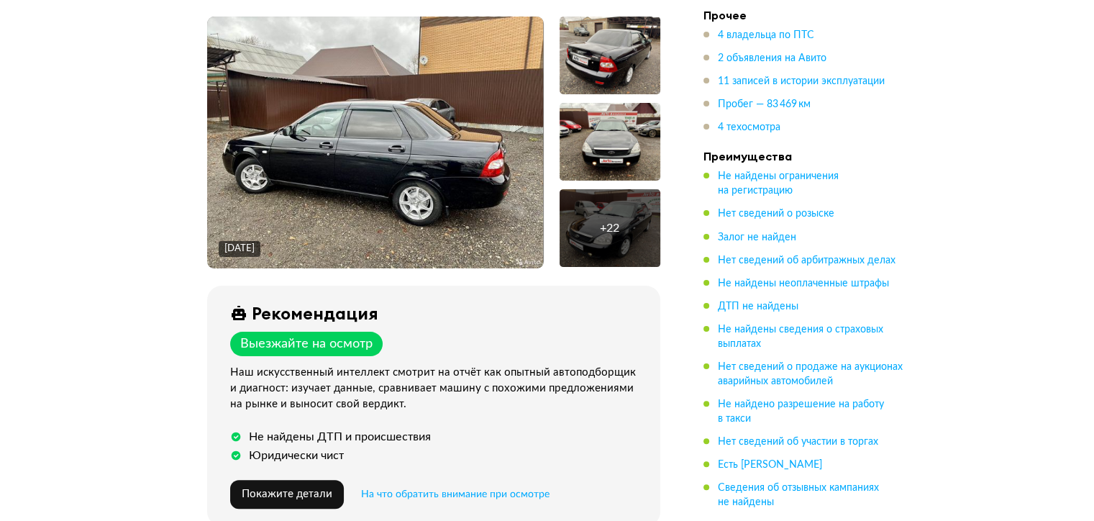
scroll to position [216, 0]
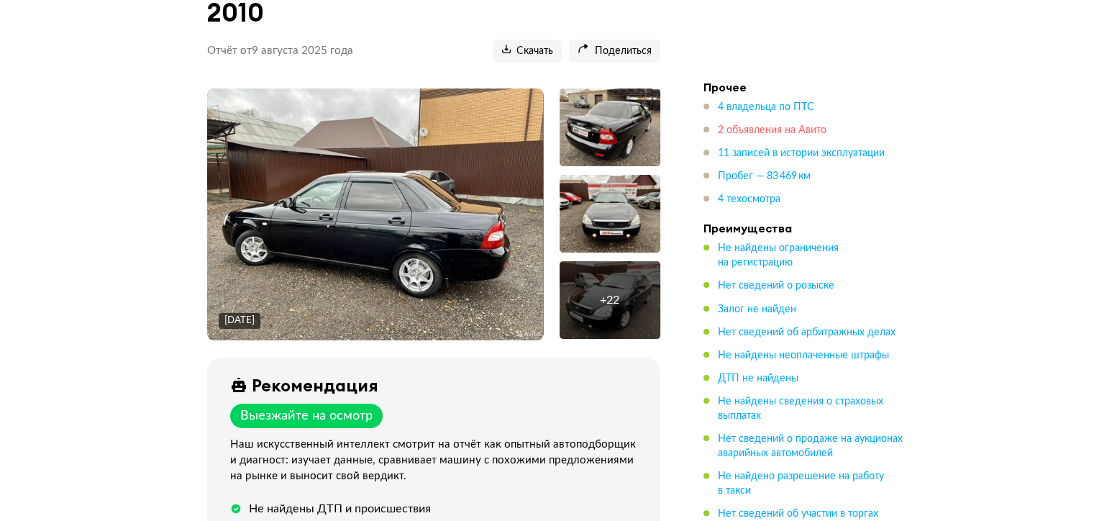
click at [767, 125] on span "2 объявления на Авито" at bounding box center [772, 130] width 109 height 10
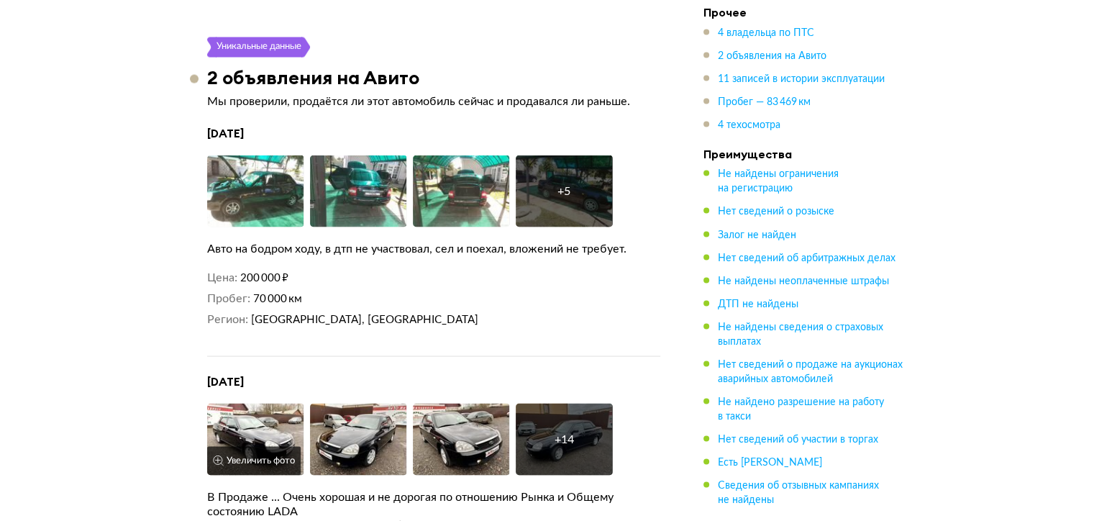
scroll to position [2801, 0]
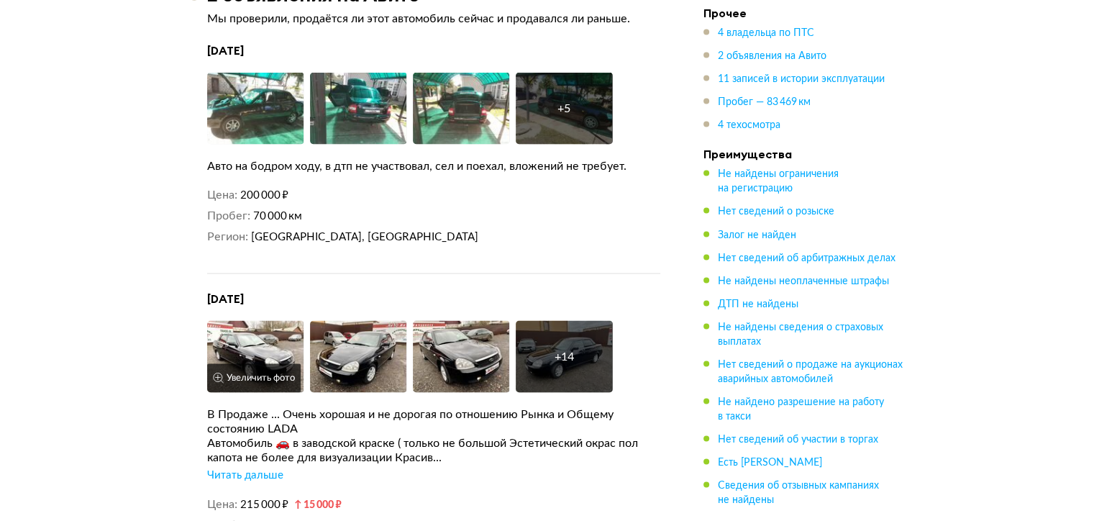
click at [245, 321] on img at bounding box center [255, 357] width 97 height 72
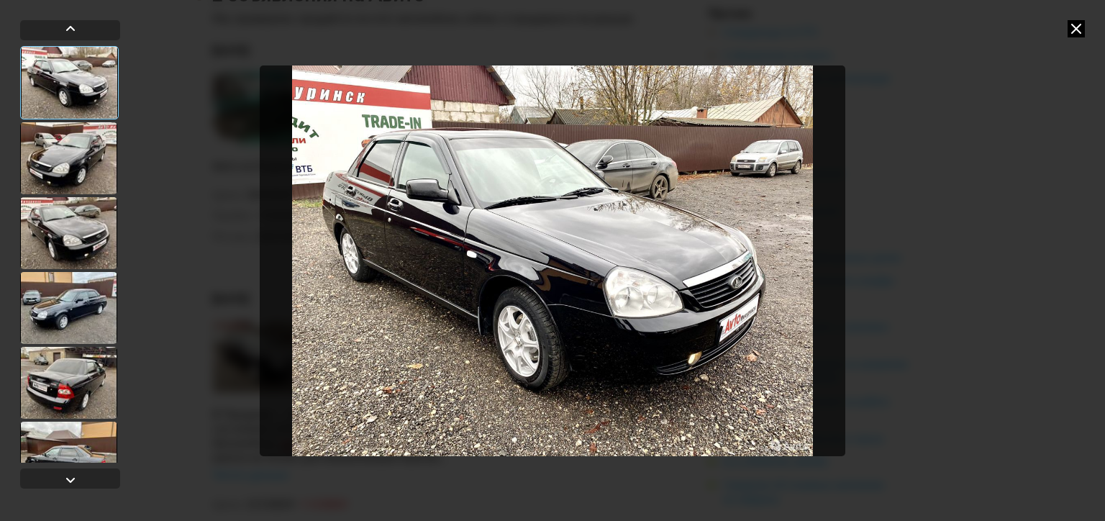
click at [75, 152] on div at bounding box center [68, 158] width 97 height 72
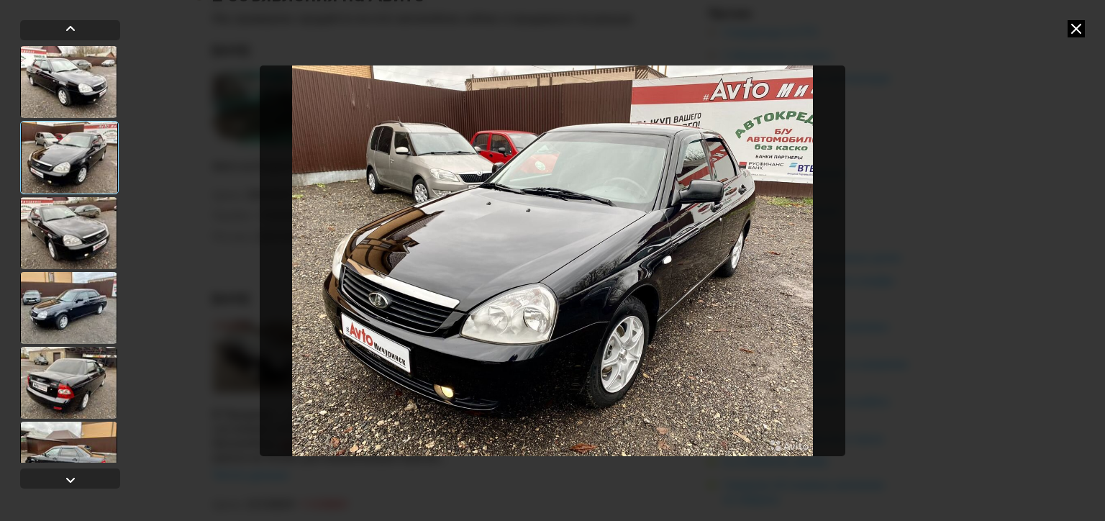
click at [65, 241] on div at bounding box center [68, 233] width 97 height 72
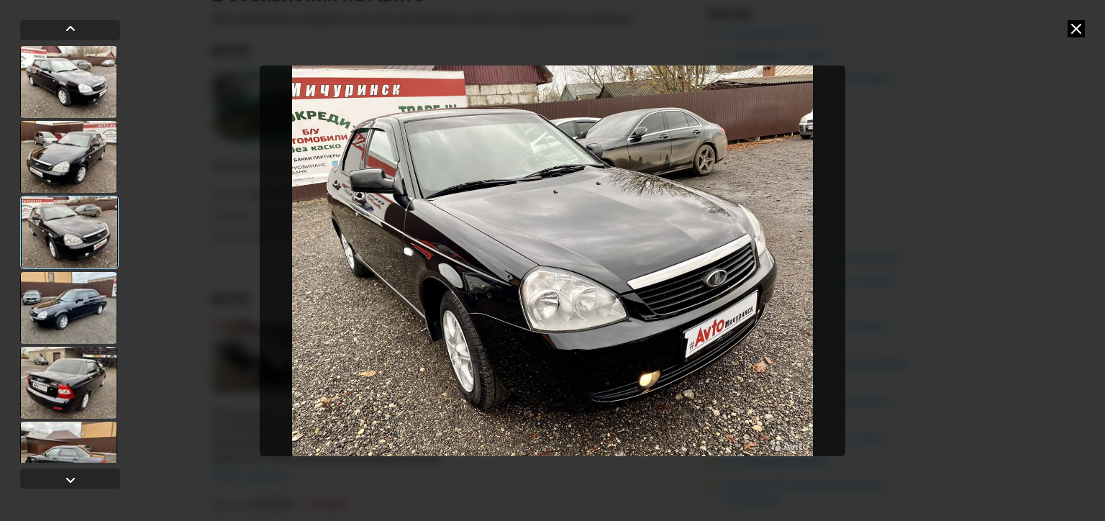
click at [63, 274] on div at bounding box center [68, 308] width 97 height 72
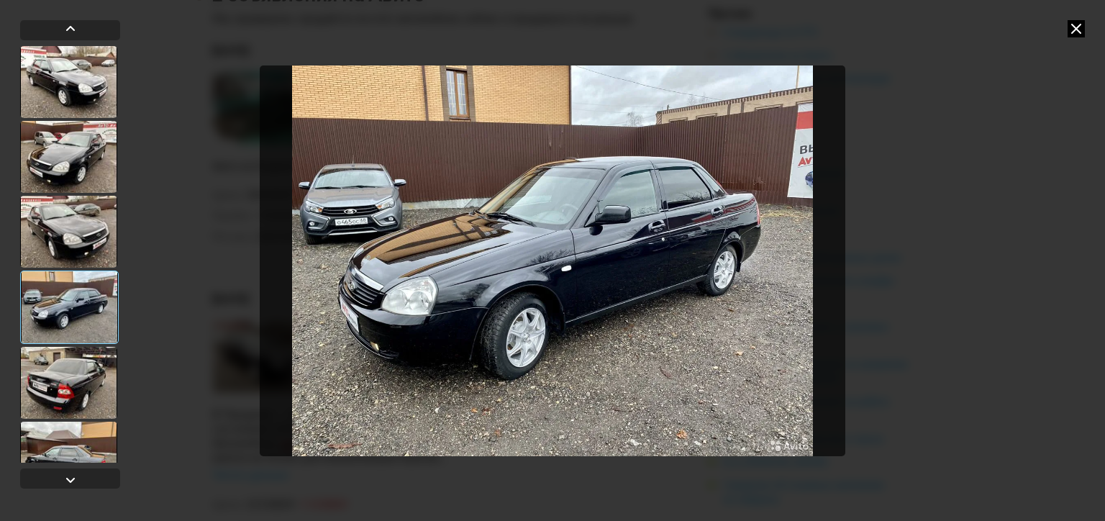
click at [1075, 24] on icon at bounding box center [1075, 28] width 17 height 17
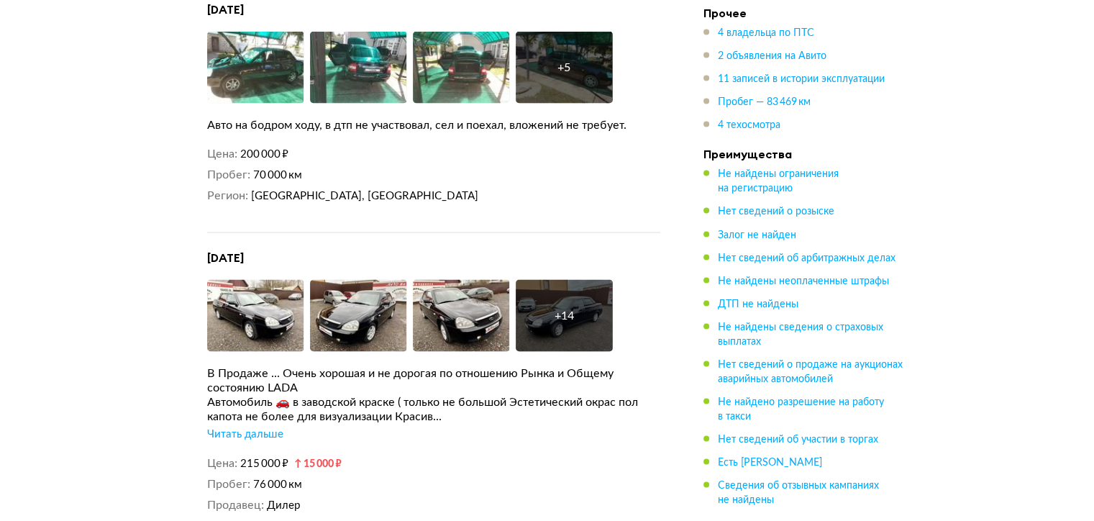
scroll to position [2945, 0]
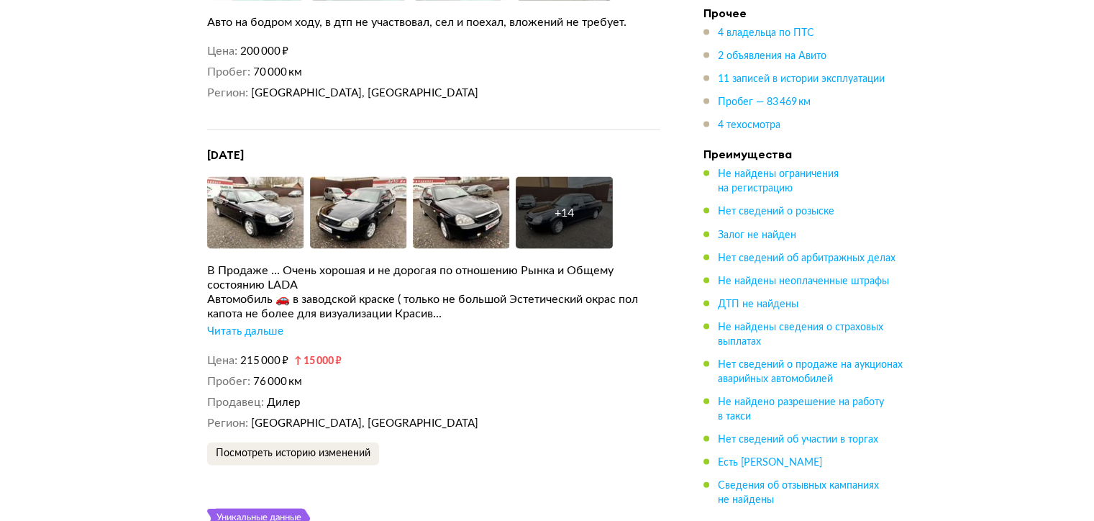
click at [247, 324] on div "Читать дальше" at bounding box center [245, 331] width 76 height 14
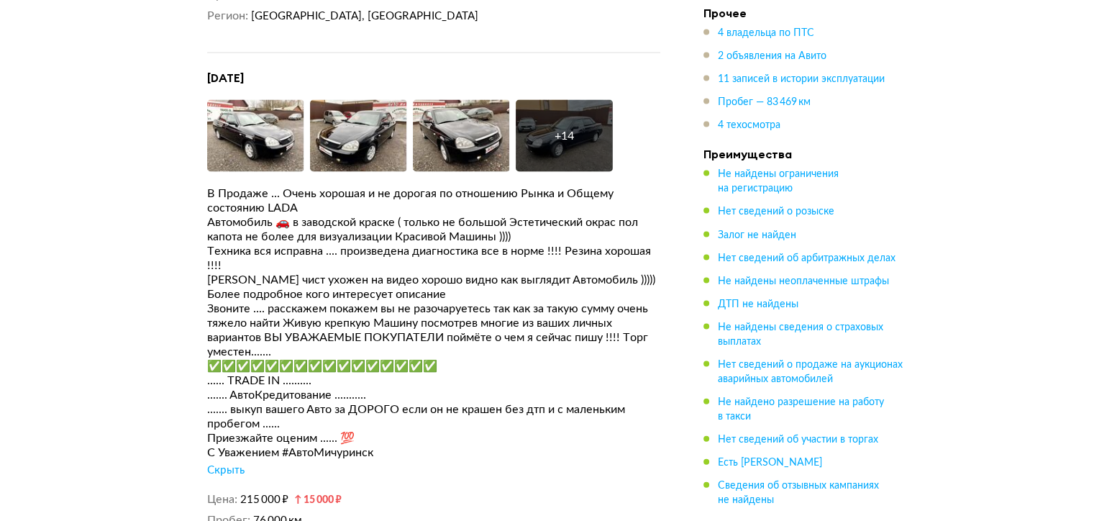
scroll to position [3088, 0]
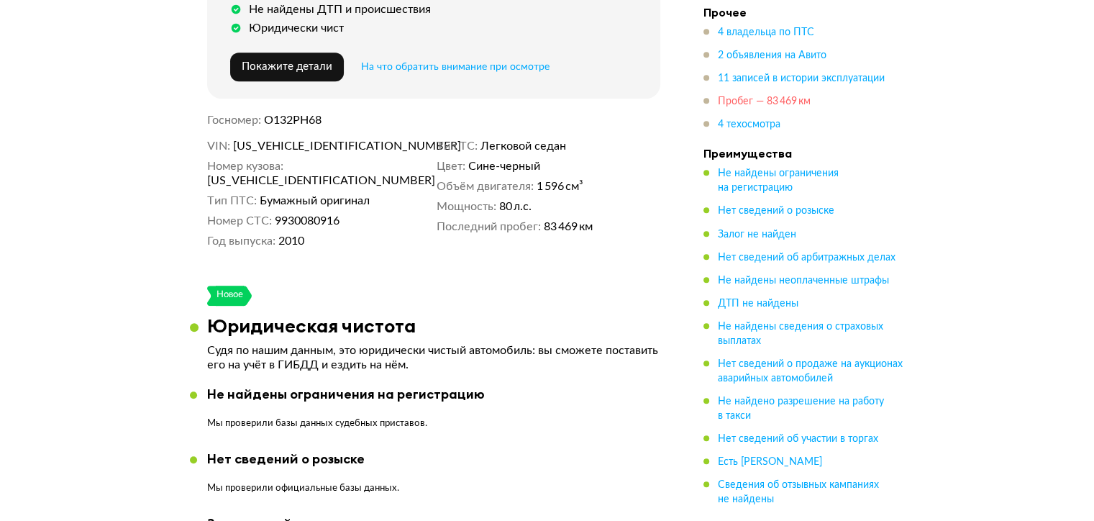
drag, startPoint x: 788, startPoint y: 109, endPoint x: 794, endPoint y: 104, distance: 8.1
click at [791, 107] on span "Пробег — 83 469 км" at bounding box center [764, 102] width 93 height 14
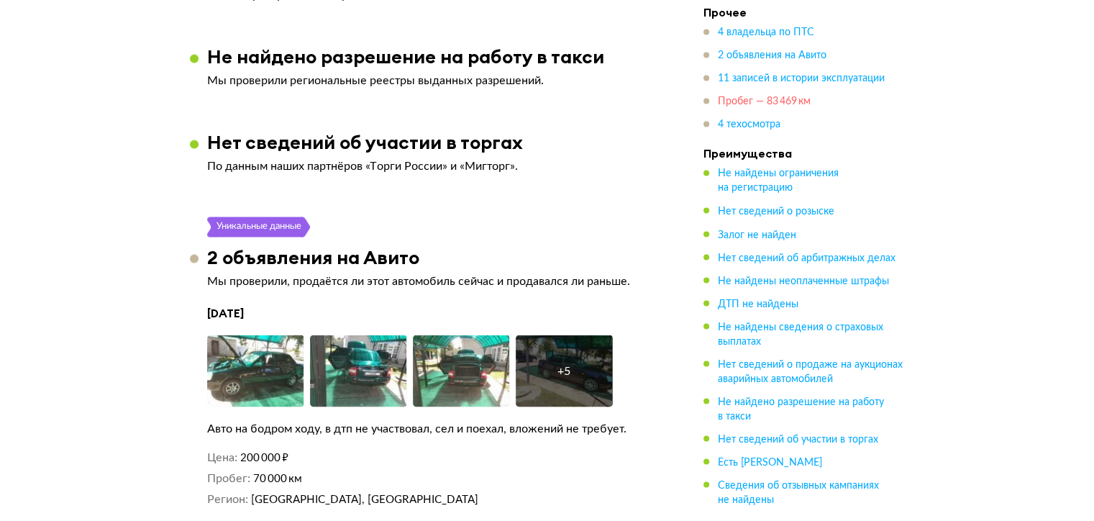
click at [795, 101] on span "Пробег — 83 469 км" at bounding box center [764, 102] width 93 height 10
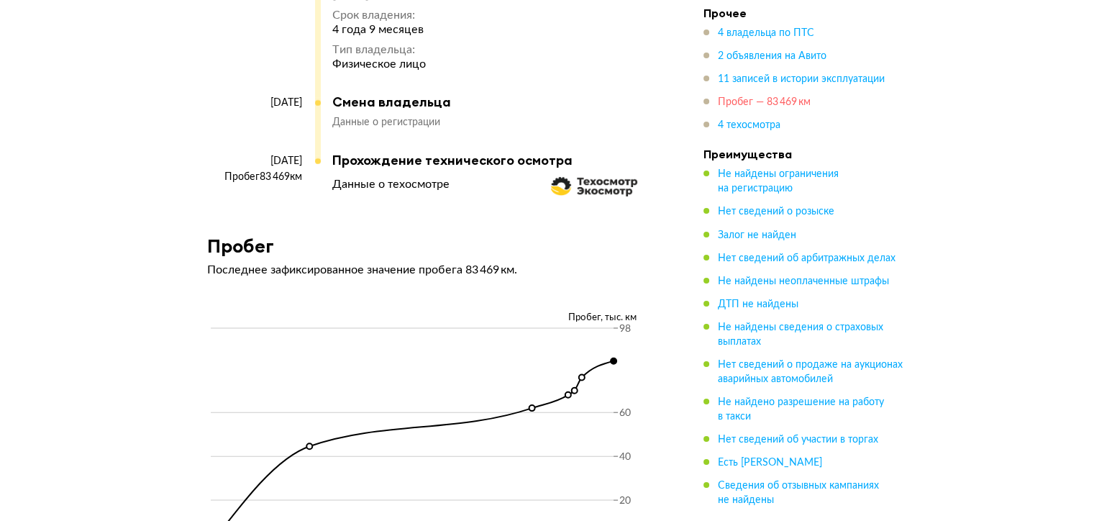
scroll to position [5132, 0]
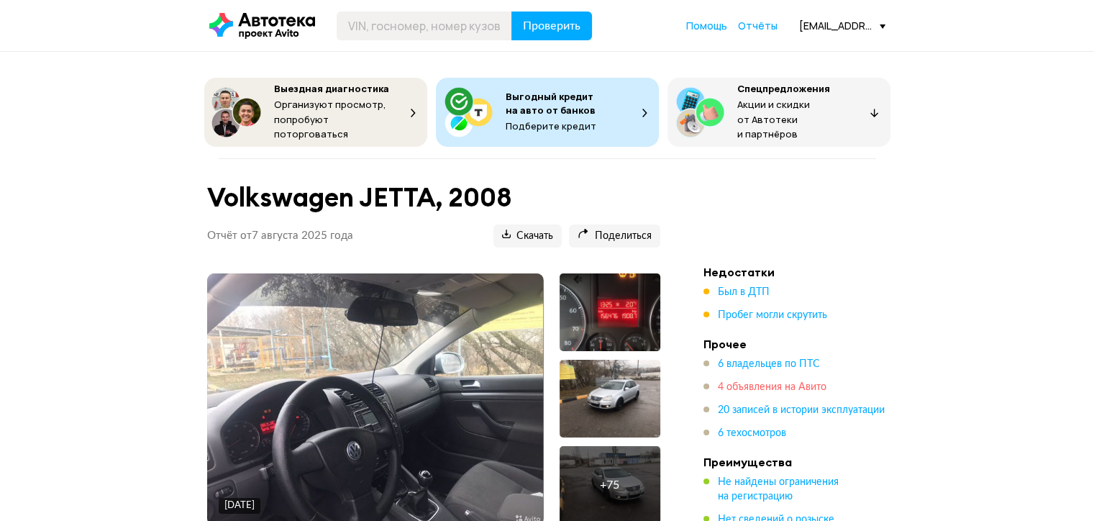
click at [780, 382] on span "4 объявления на Авито" at bounding box center [772, 387] width 109 height 10
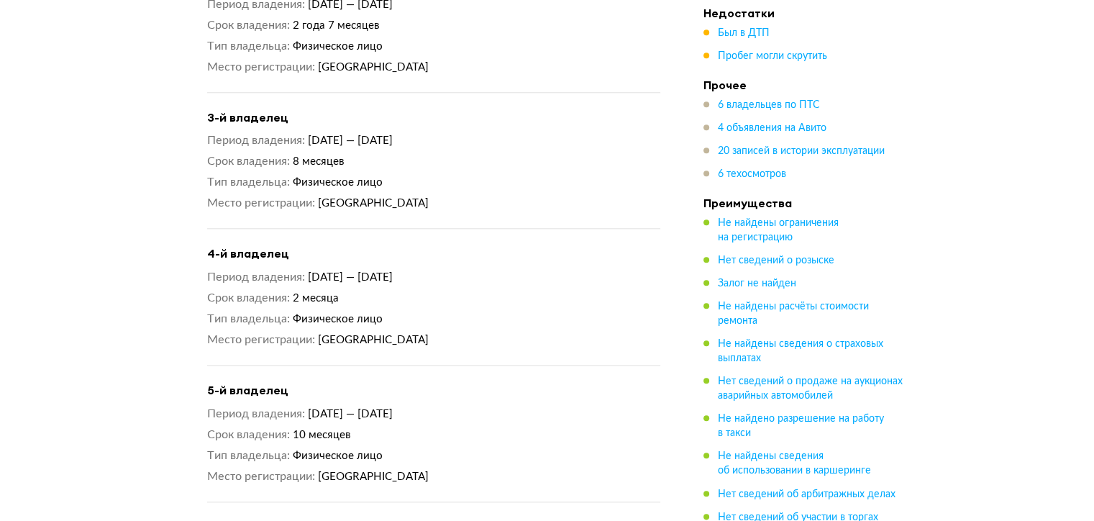
scroll to position [1375, 0]
